Goal: Task Accomplishment & Management: Manage account settings

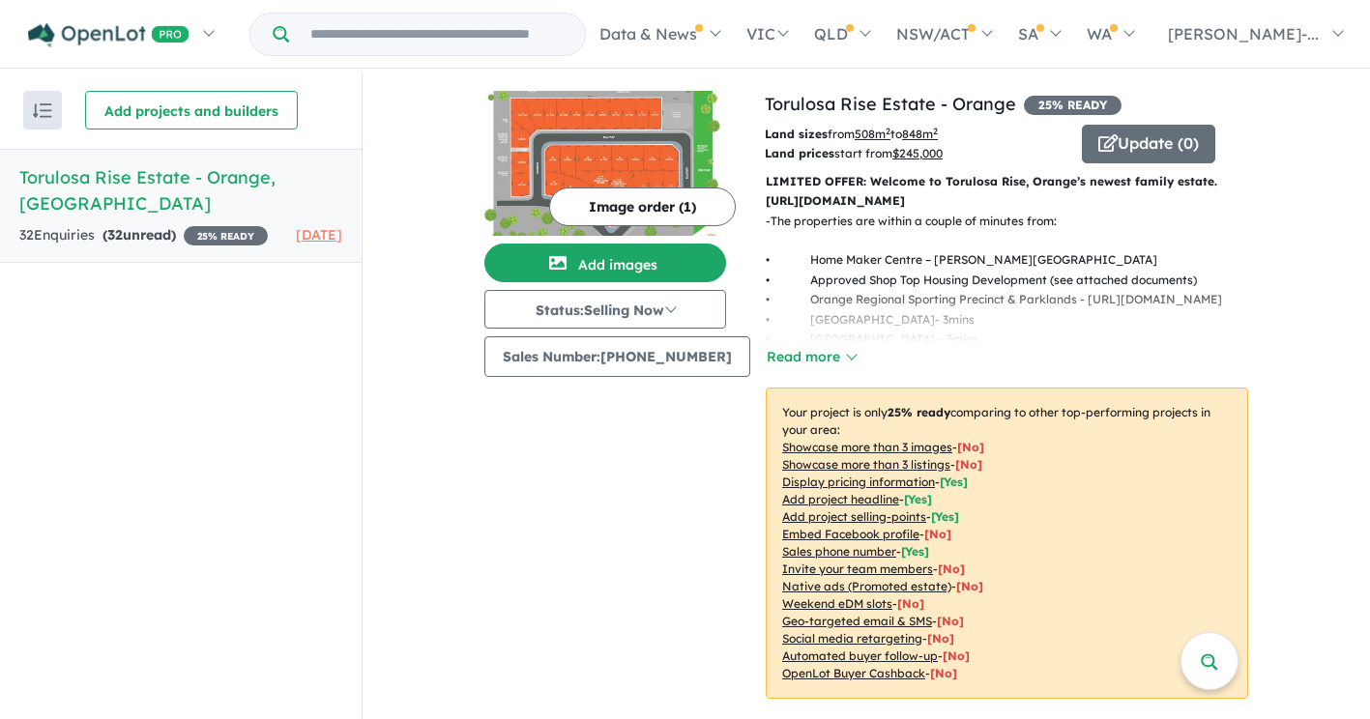
click at [170, 190] on h5 "Torulosa Rise Estate - [GEOGRAPHIC_DATA] , [GEOGRAPHIC_DATA]" at bounding box center [180, 190] width 323 height 52
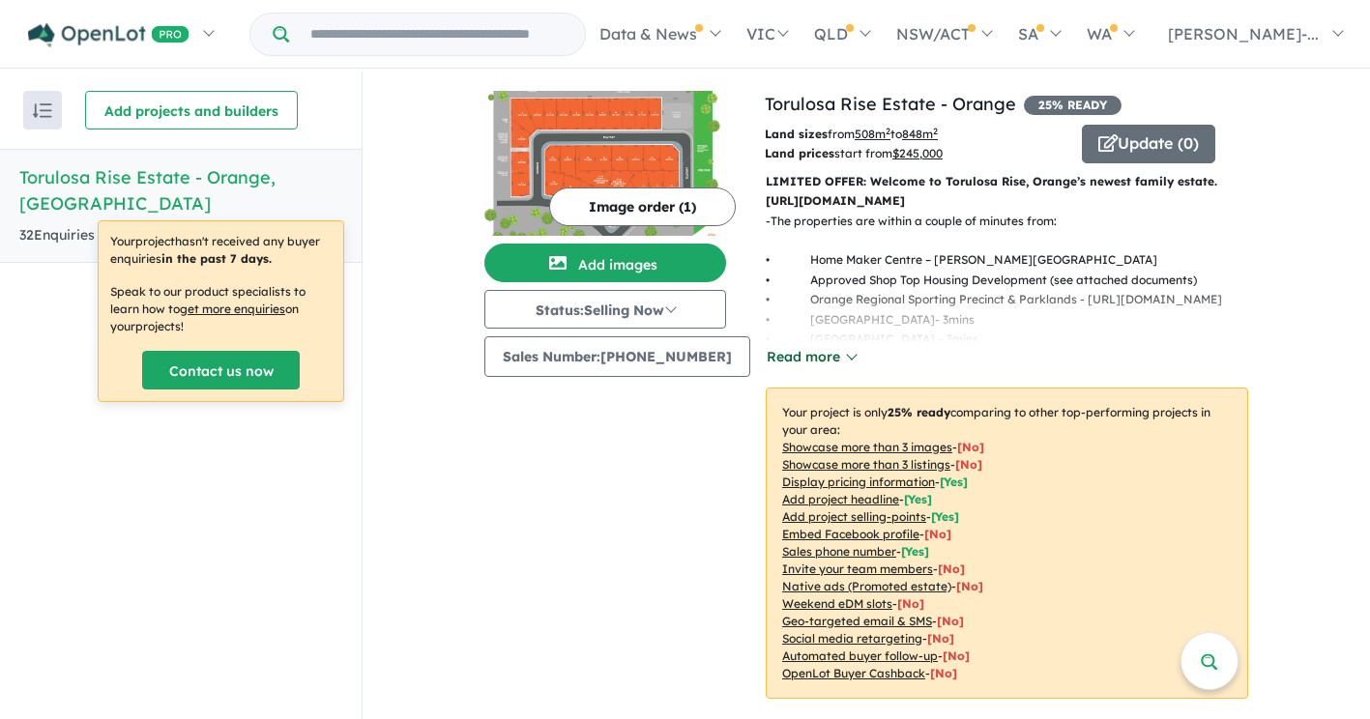
click at [812, 354] on button "Read more" at bounding box center [811, 357] width 91 height 22
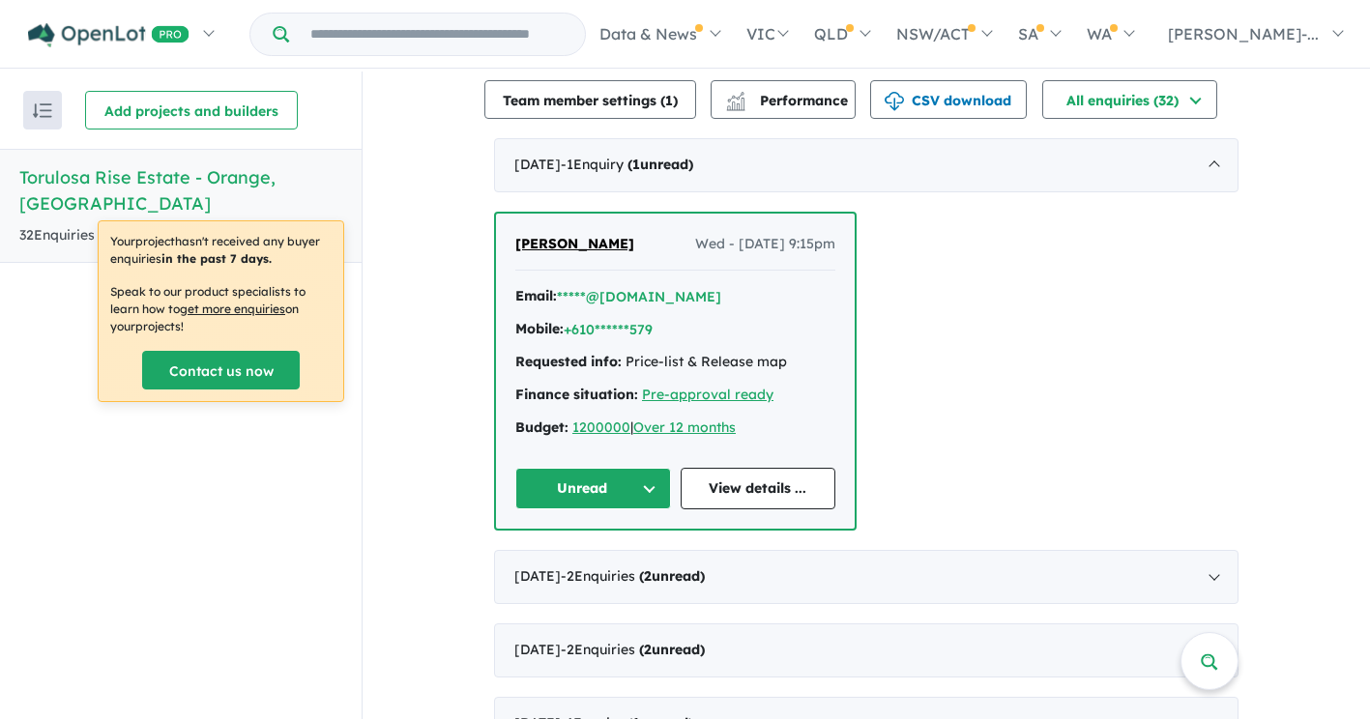
scroll to position [678, 0]
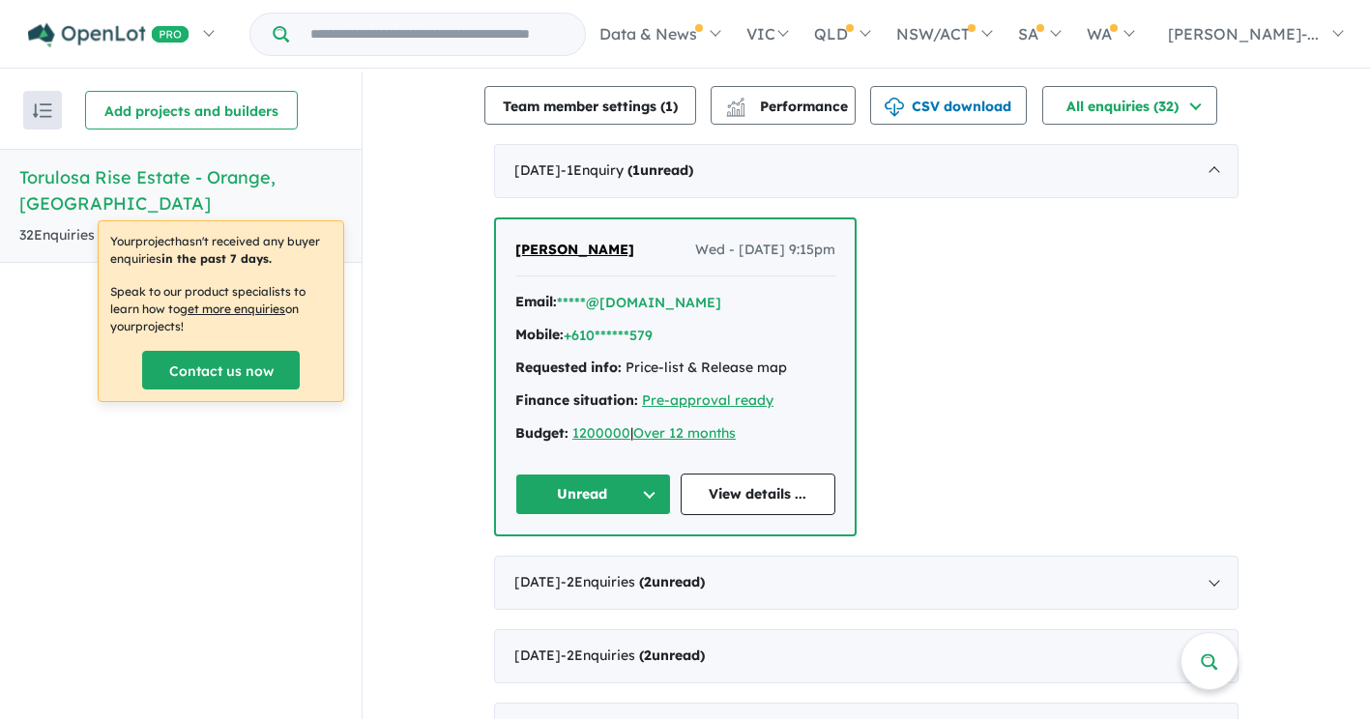
click at [208, 512] on div "Recent enquiries first Most unread enquiries first Most enquiries first By name…" at bounding box center [181, 397] width 362 height 650
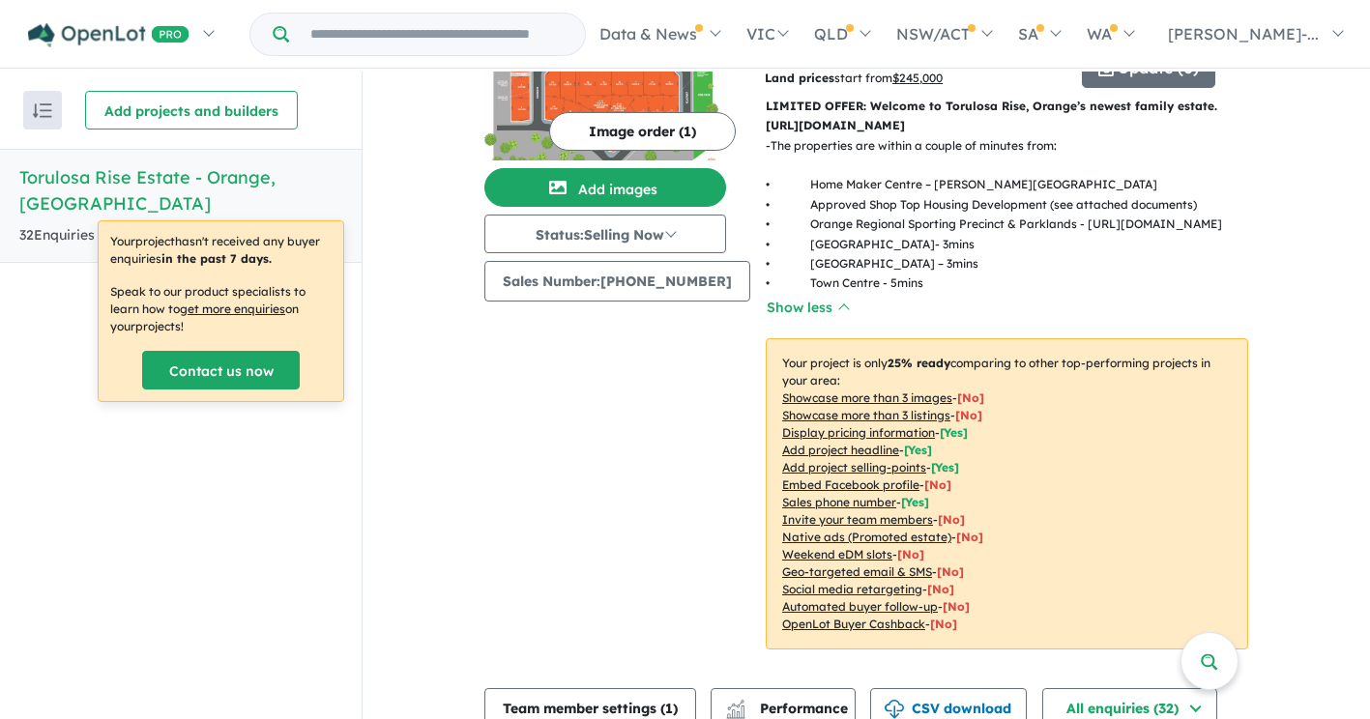
scroll to position [0, 0]
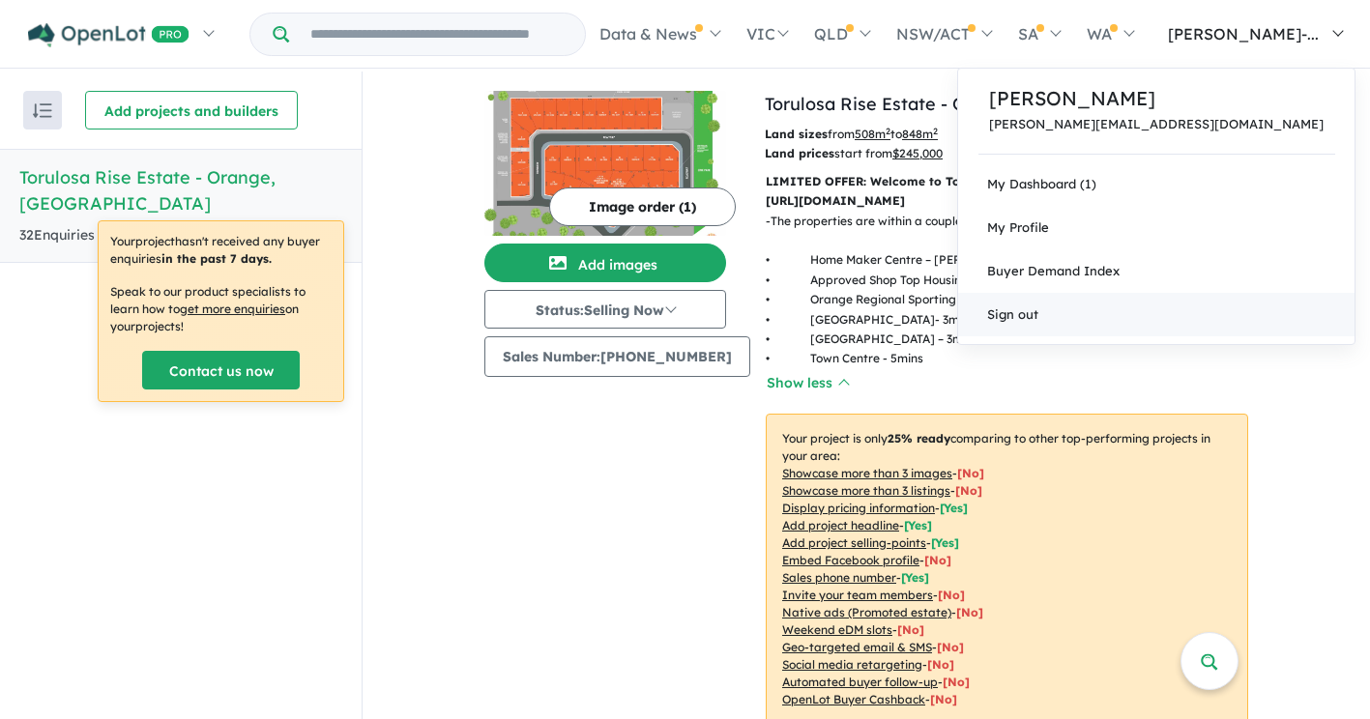
click at [1204, 302] on link "Sign out" at bounding box center [1156, 315] width 396 height 44
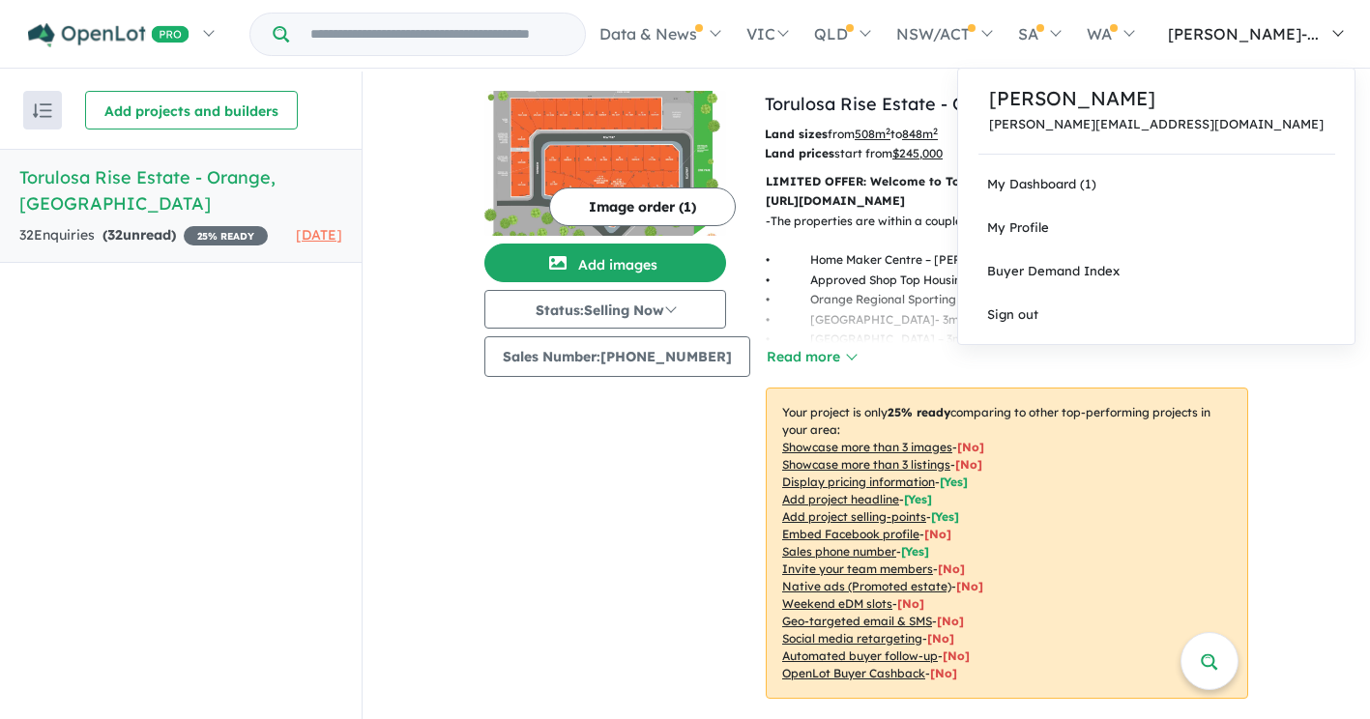
scroll to position [2, 0]
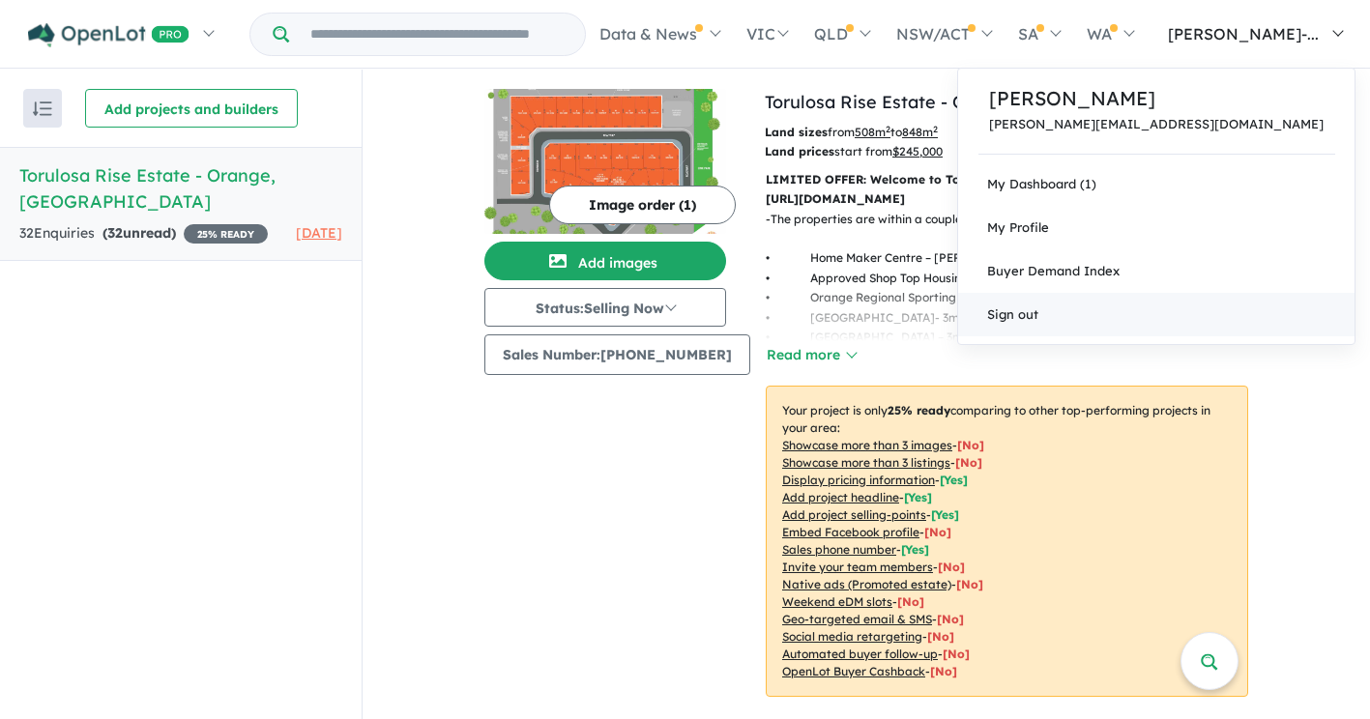
click at [1168, 304] on link "Sign out" at bounding box center [1156, 315] width 396 height 44
